Goal: Task Accomplishment & Management: Manage account settings

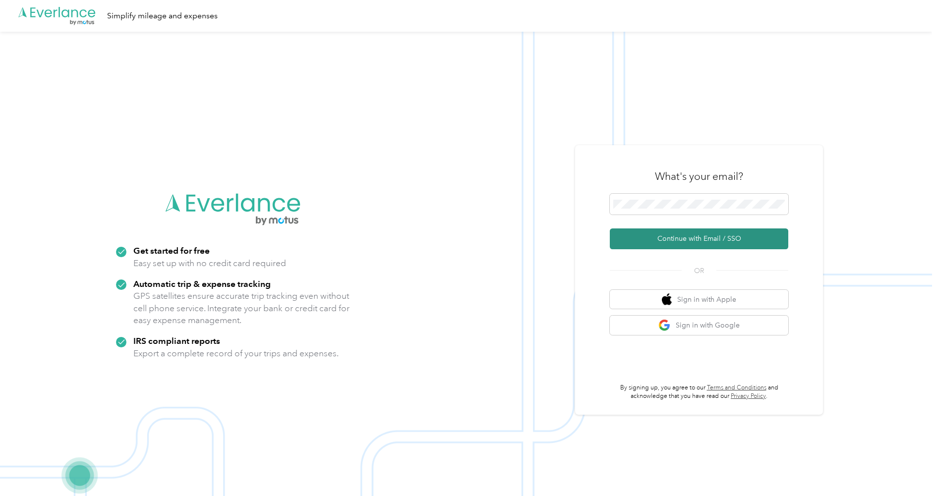
click at [673, 231] on button "Continue with Email / SSO" at bounding box center [699, 239] width 179 height 21
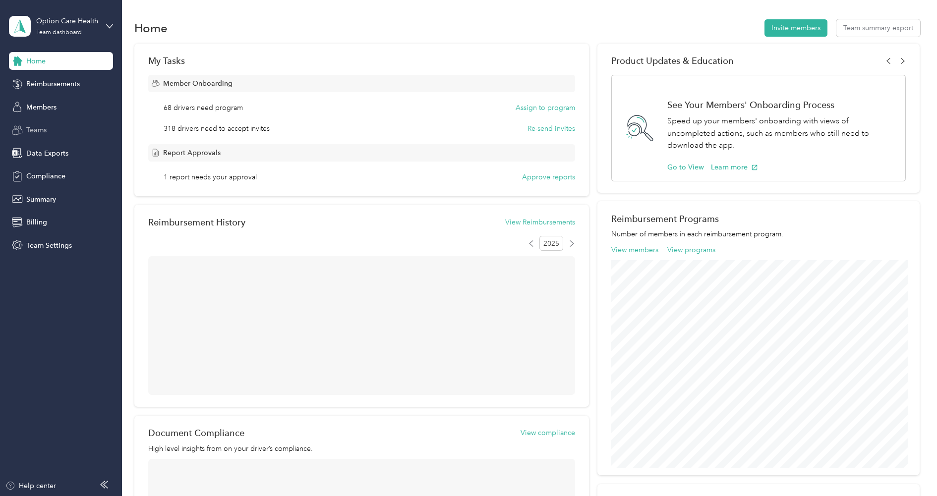
click at [42, 132] on span "Teams" at bounding box center [36, 130] width 20 height 10
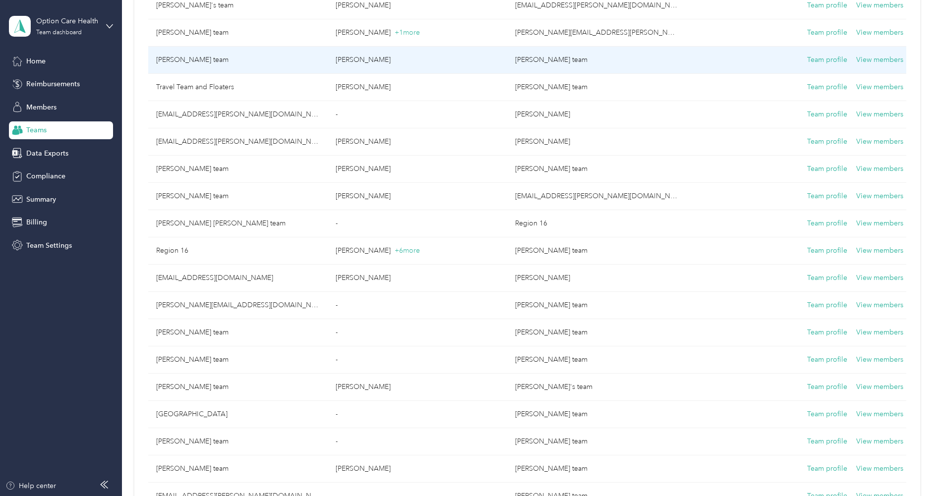
scroll to position [1162, 0]
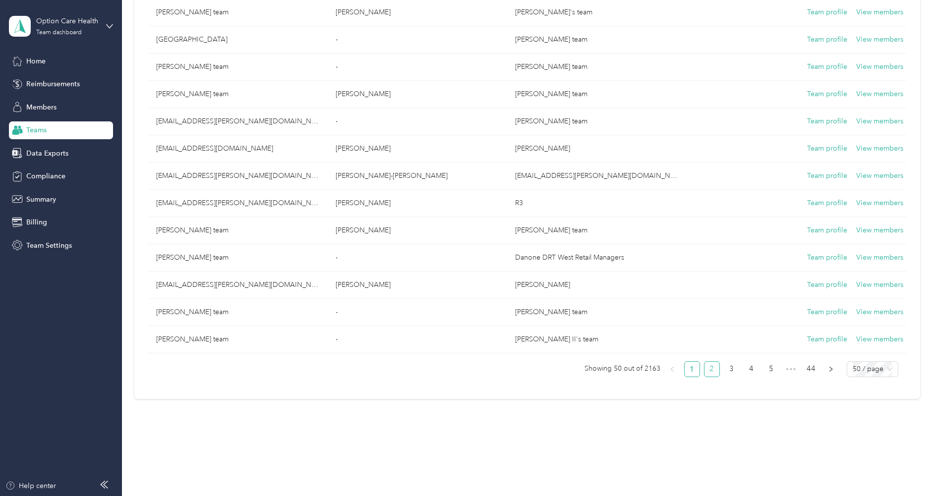
click at [714, 365] on link "2" at bounding box center [712, 369] width 15 height 15
click at [884, 362] on span "50 / page" at bounding box center [873, 369] width 40 height 15
click at [879, 416] on div "150 / page" at bounding box center [872, 421] width 35 height 11
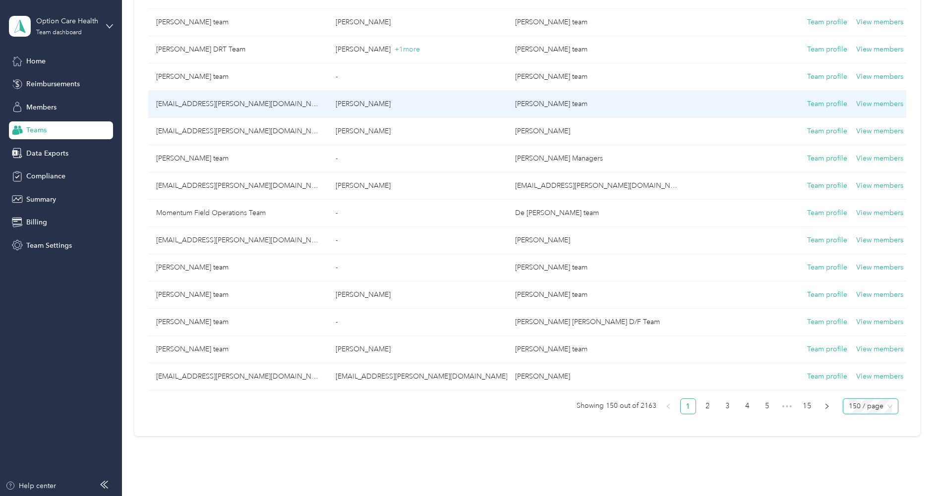
scroll to position [3871, 0]
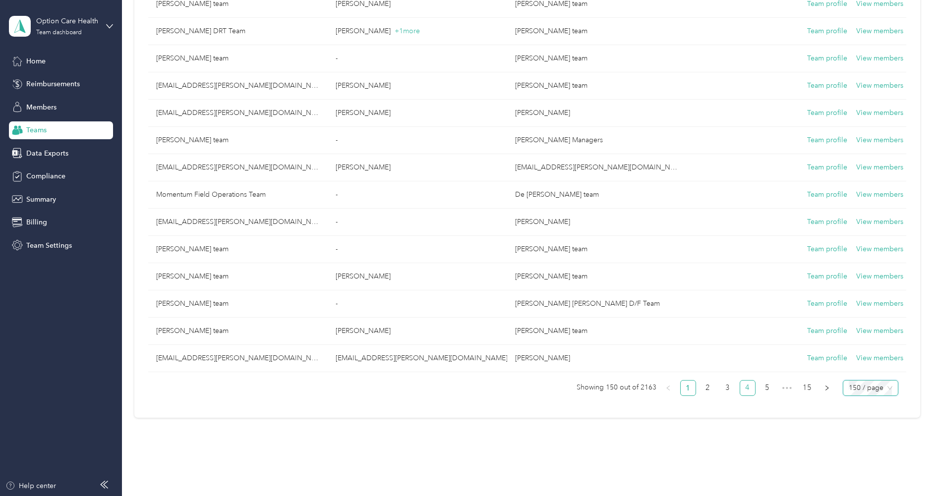
click at [755, 381] on link "4" at bounding box center [747, 388] width 15 height 15
